Goal: Navigation & Orientation: Find specific page/section

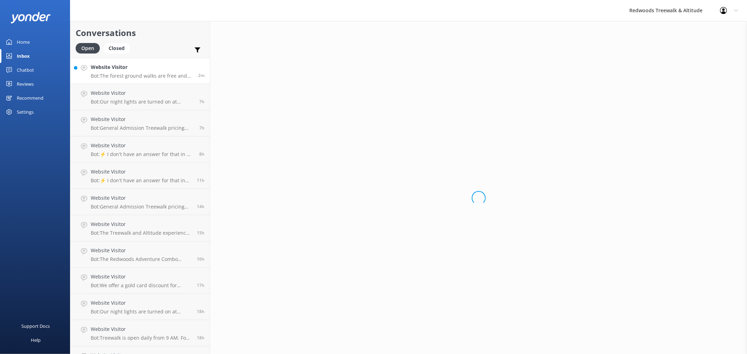
click at [46, 43] on link "Home" at bounding box center [35, 42] width 70 height 14
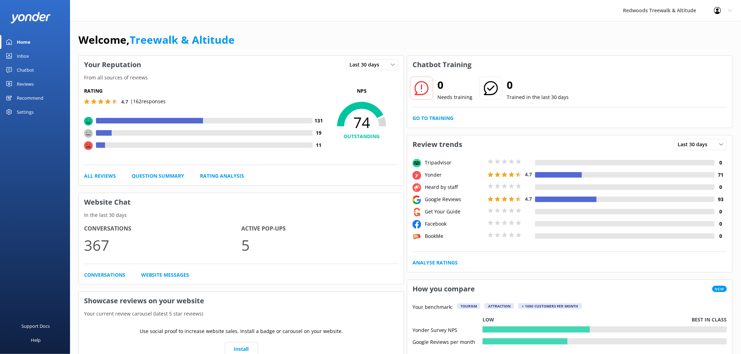
click at [30, 83] on div "Reviews" at bounding box center [25, 84] width 17 height 14
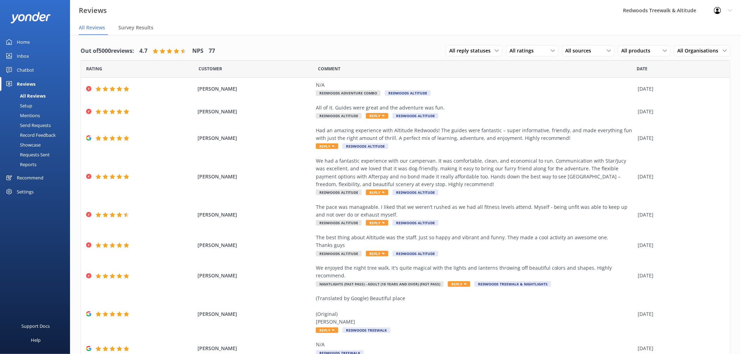
click at [40, 36] on link "Home" at bounding box center [35, 42] width 70 height 14
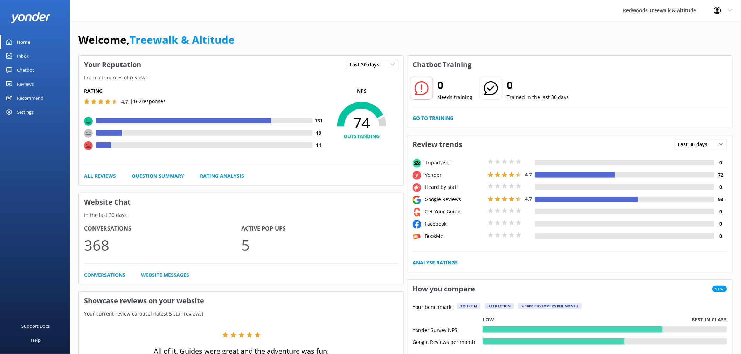
click at [26, 82] on div "Reviews" at bounding box center [25, 84] width 17 height 14
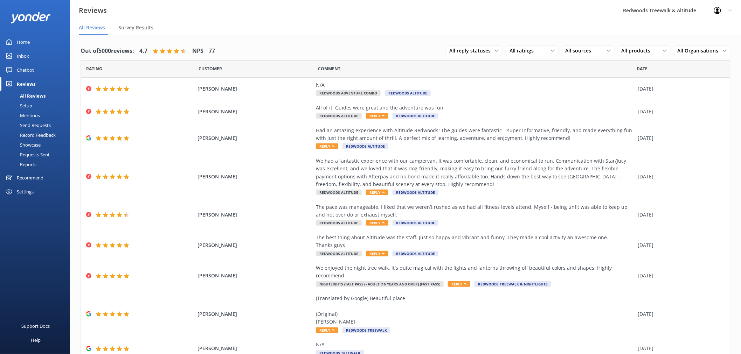
click at [29, 44] on div "Home" at bounding box center [23, 42] width 13 height 14
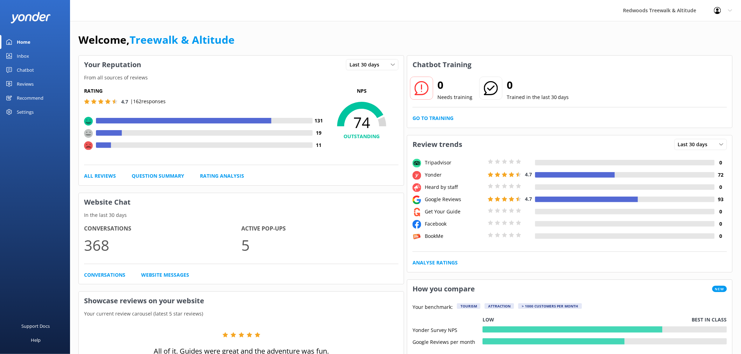
click at [50, 81] on link "Reviews" at bounding box center [35, 84] width 70 height 14
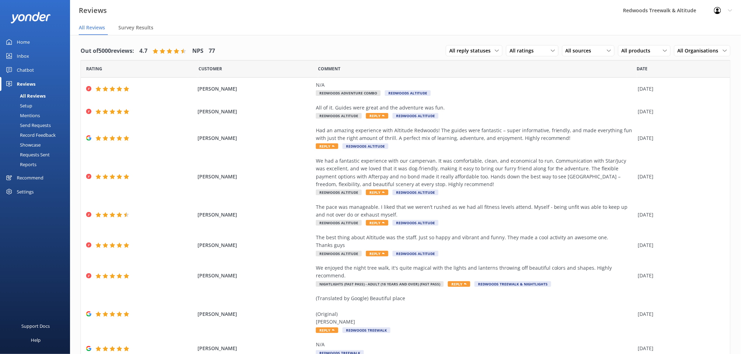
click at [34, 50] on link "Inbox" at bounding box center [35, 56] width 70 height 14
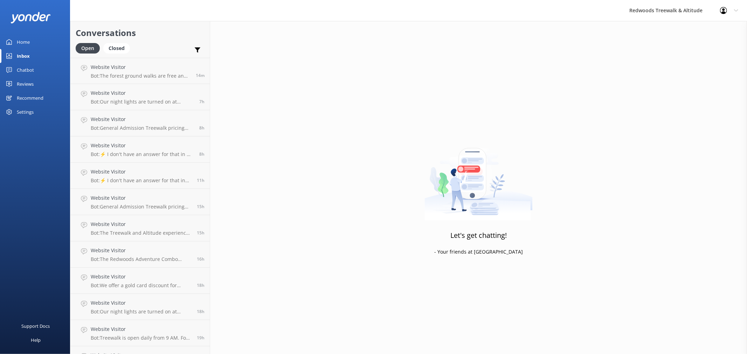
click at [34, 86] on link "Reviews" at bounding box center [35, 84] width 70 height 14
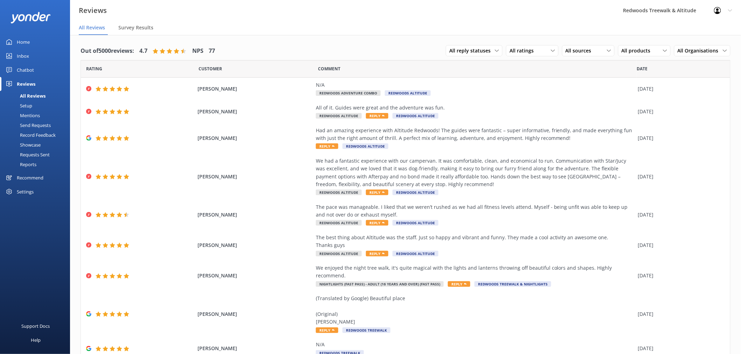
drag, startPoint x: 36, startPoint y: 65, endPoint x: 36, endPoint y: 58, distance: 7.0
click at [36, 65] on link "Chatbot" at bounding box center [35, 70] width 70 height 14
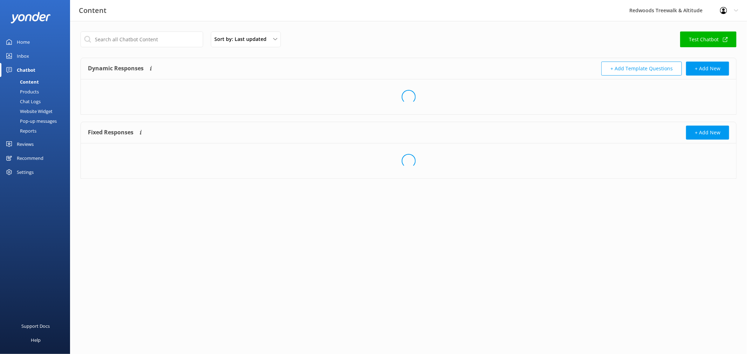
click at [37, 54] on link "Inbox" at bounding box center [35, 56] width 70 height 14
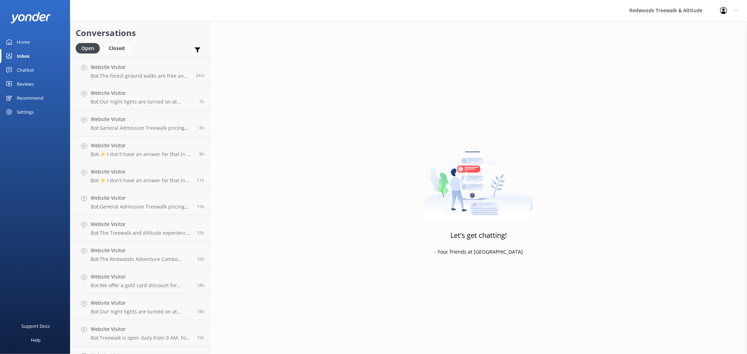
click at [27, 32] on div at bounding box center [35, 17] width 70 height 35
click at [27, 46] on div "Home" at bounding box center [23, 42] width 13 height 14
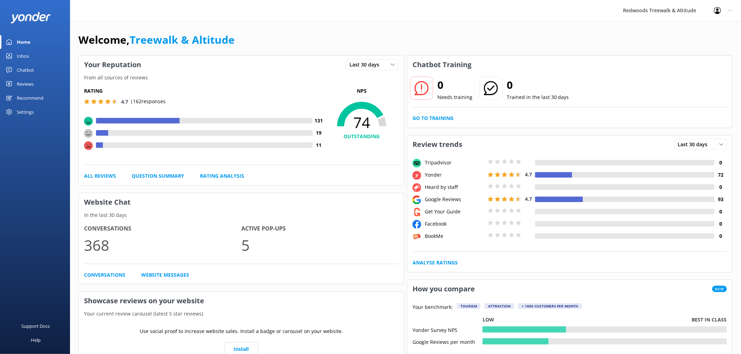
click at [27, 81] on div "Reviews" at bounding box center [25, 84] width 17 height 14
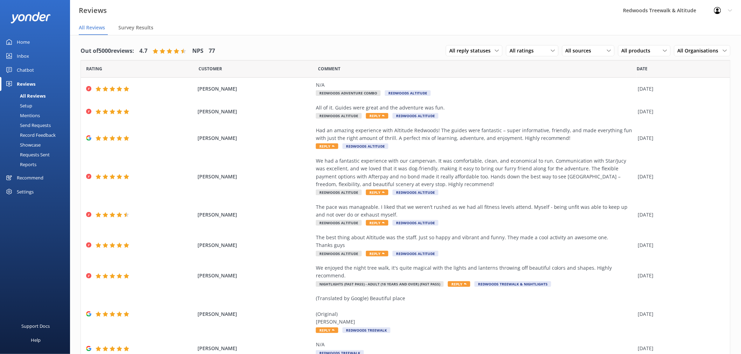
click at [34, 42] on link "Home" at bounding box center [35, 42] width 70 height 14
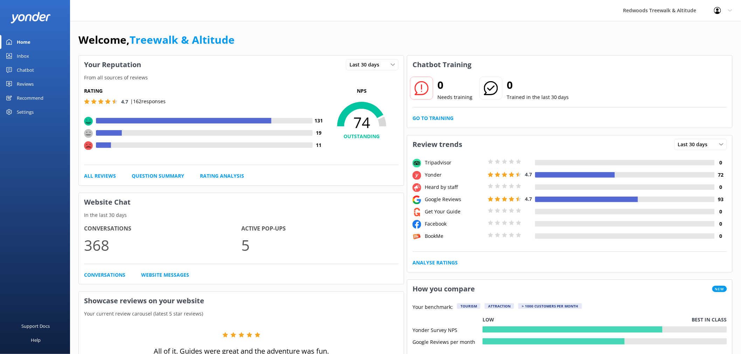
click at [40, 80] on link "Reviews" at bounding box center [35, 84] width 70 height 14
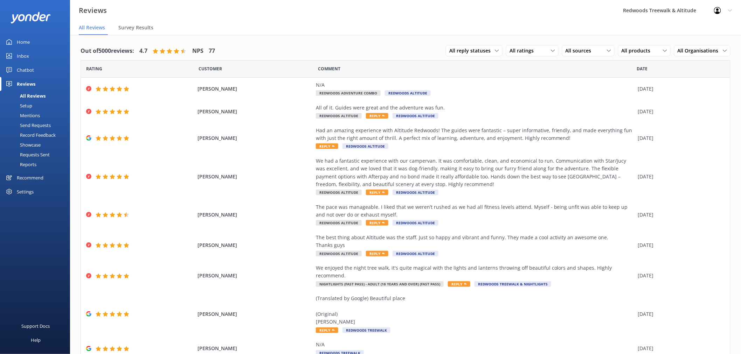
click at [43, 39] on link "Home" at bounding box center [35, 42] width 70 height 14
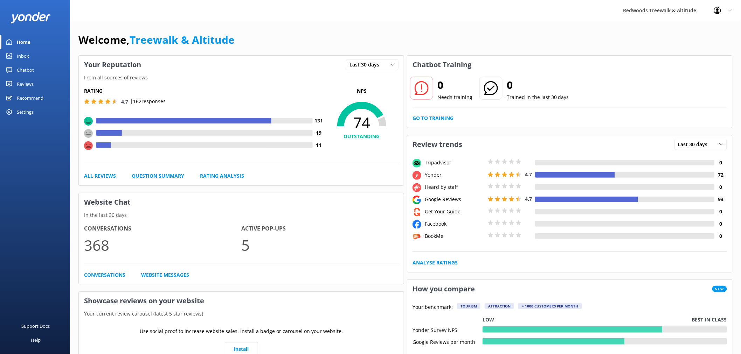
click at [41, 78] on link "Reviews" at bounding box center [35, 84] width 70 height 14
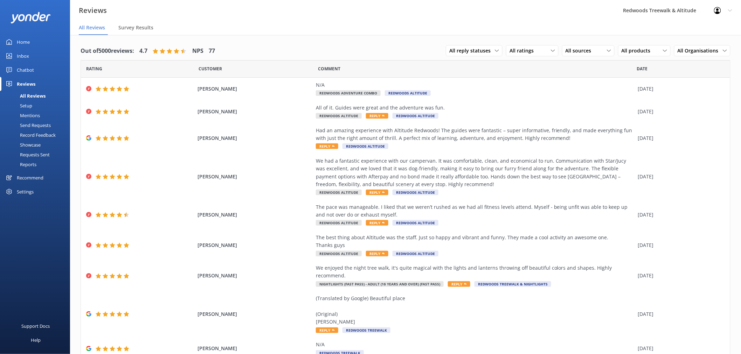
drag, startPoint x: 23, startPoint y: 37, endPoint x: 26, endPoint y: 42, distance: 6.0
click at [23, 37] on div "Home" at bounding box center [23, 42] width 13 height 14
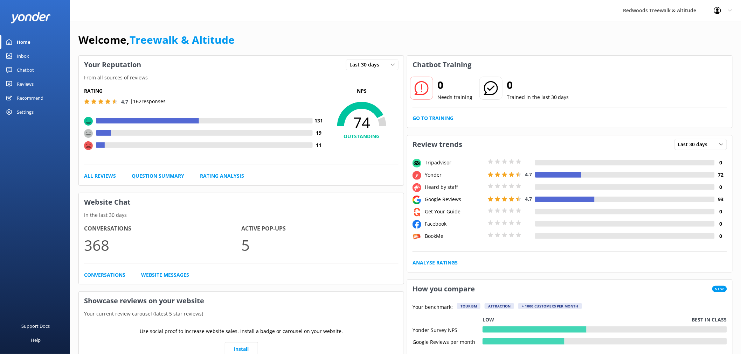
click at [34, 53] on link "Inbox" at bounding box center [35, 56] width 70 height 14
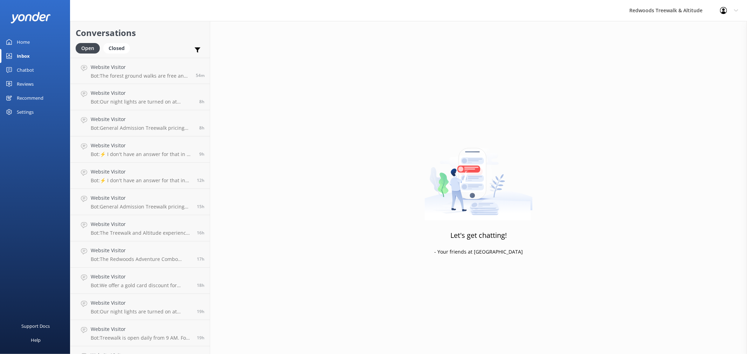
click at [50, 42] on link "Home" at bounding box center [35, 42] width 70 height 14
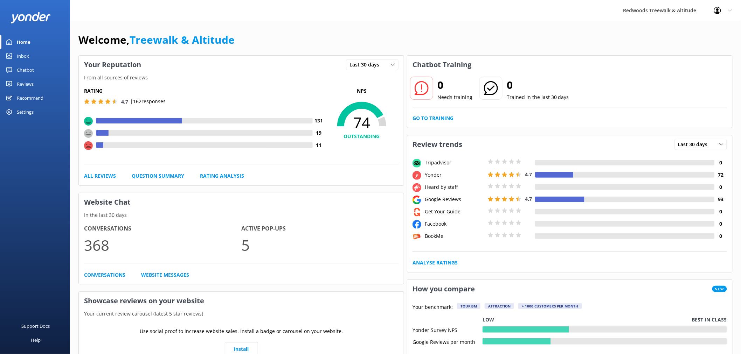
click at [37, 83] on link "Reviews" at bounding box center [35, 84] width 70 height 14
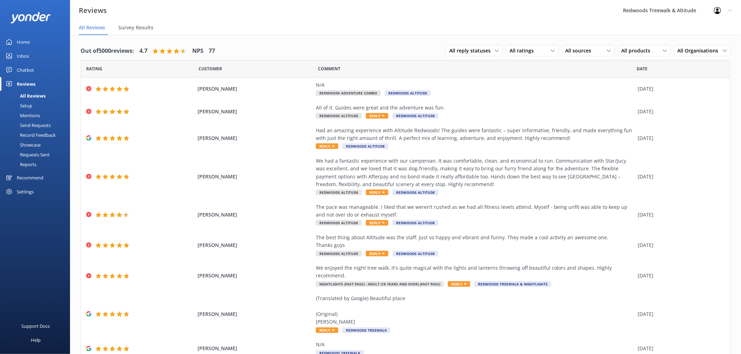
click at [39, 56] on link "Inbox" at bounding box center [35, 56] width 70 height 14
